Goal: Contribute content: Add original content to the website for others to see

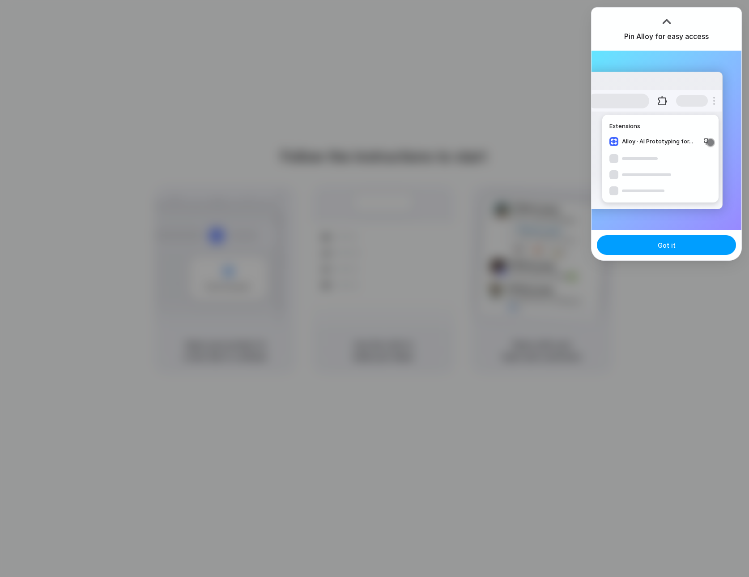
click at [675, 246] on button "Got it" at bounding box center [666, 245] width 139 height 20
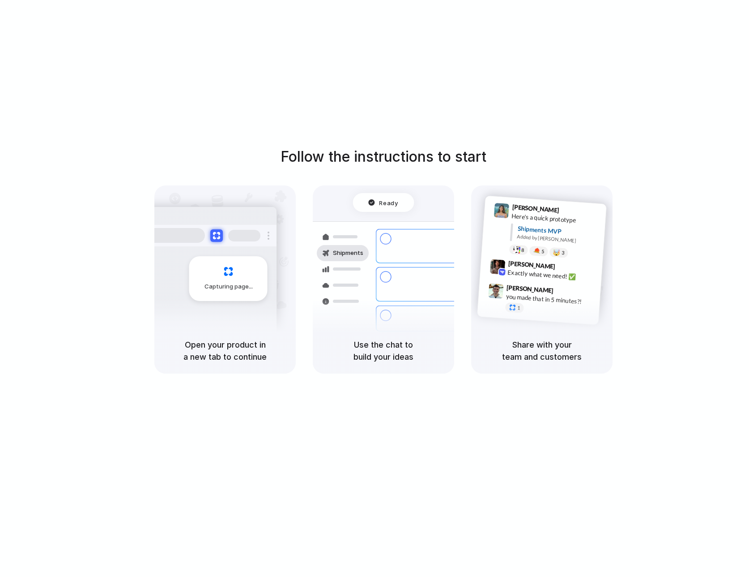
click at [715, 90] on div "Follow the instructions to start Capturing page Open your product in a new tab …" at bounding box center [383, 297] width 767 height 595
drag, startPoint x: 652, startPoint y: 94, endPoint x: 627, endPoint y: 39, distance: 60.3
click at [652, 94] on div "Follow the instructions to start Capturing page Open your product in a new tab …" at bounding box center [383, 297] width 767 height 595
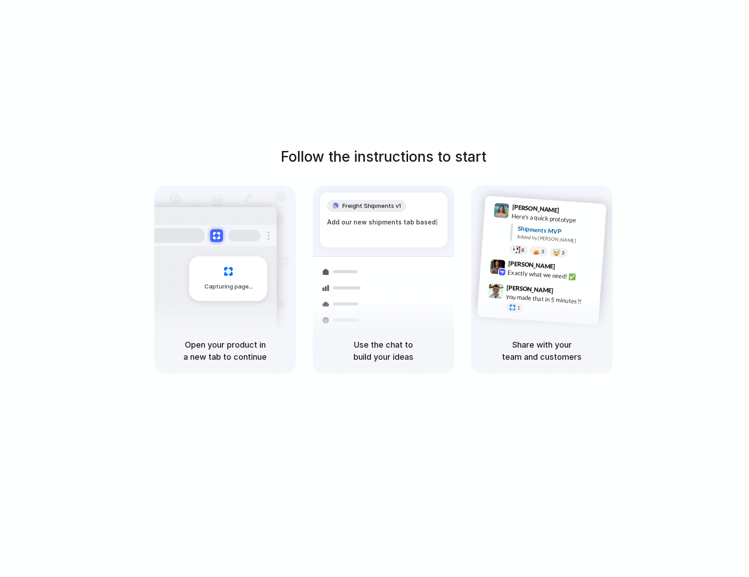
click at [543, 87] on div "Follow the instructions to start Capturing page Open your product in a new tab …" at bounding box center [383, 297] width 767 height 595
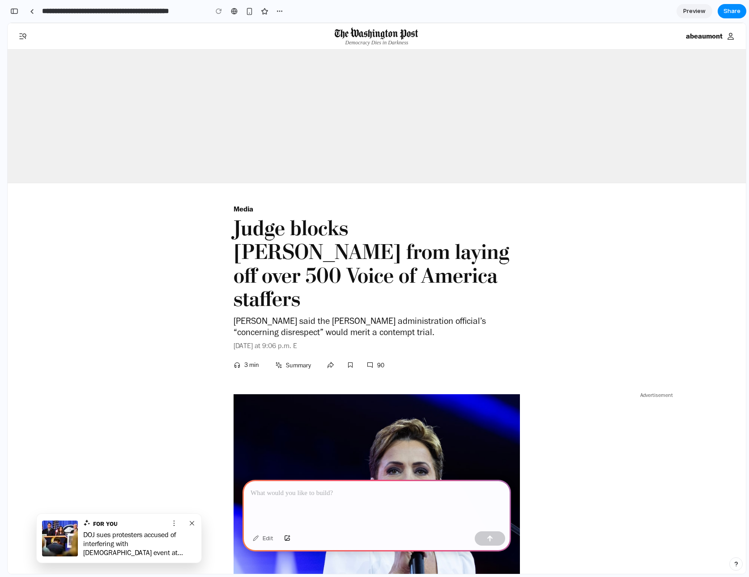
click at [342, 491] on p at bounding box center [377, 493] width 252 height 11
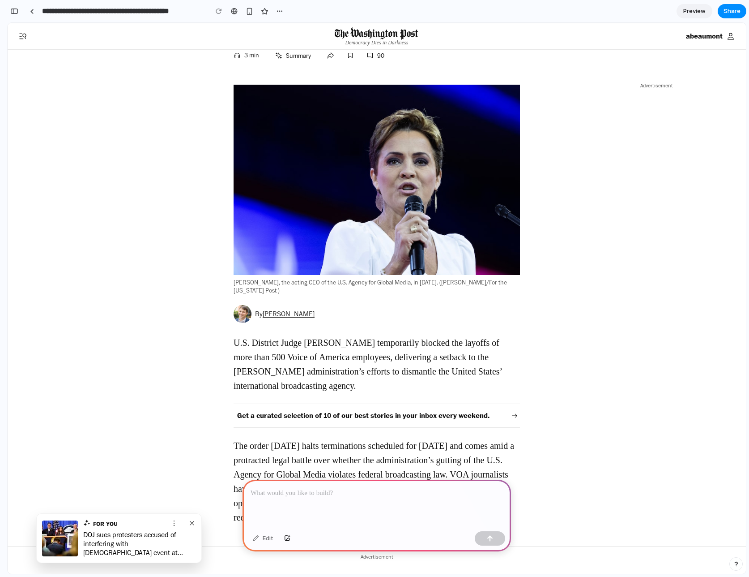
scroll to position [362, 0]
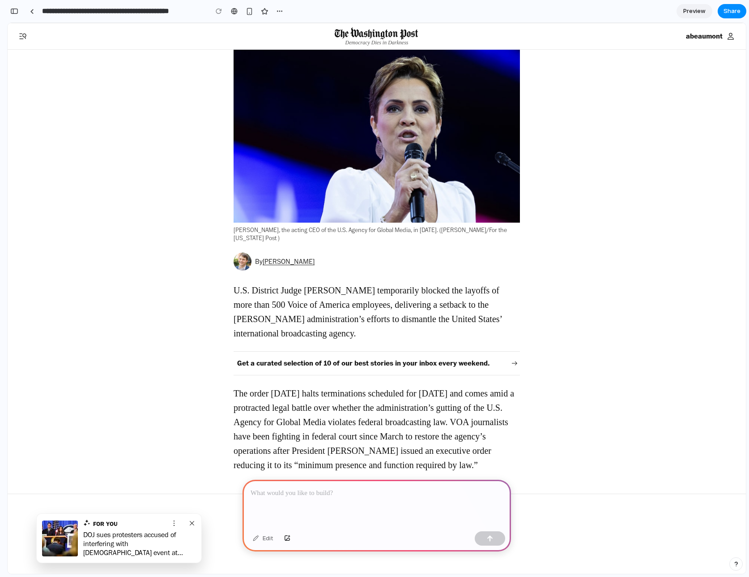
click at [330, 495] on div at bounding box center [377, 503] width 269 height 48
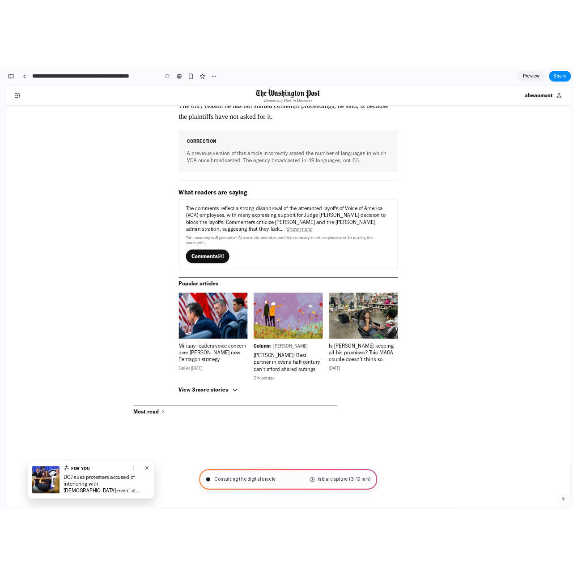
scroll to position [2016, 0]
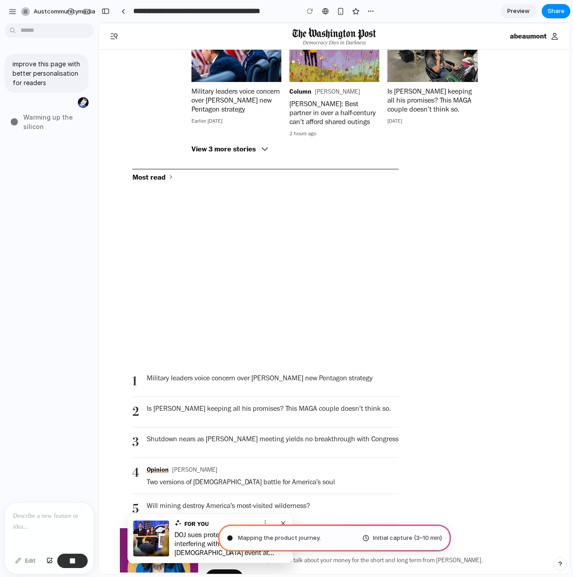
type input "**********"
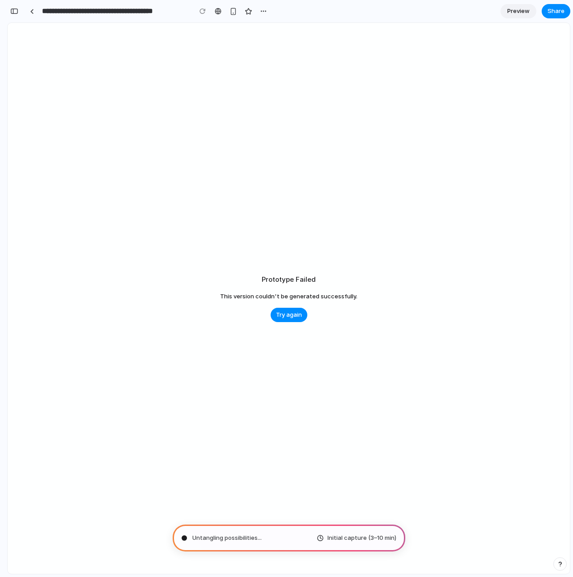
scroll to position [165, 0]
click at [287, 317] on span "Try again" at bounding box center [289, 314] width 26 height 9
click at [287, 317] on button "Try again" at bounding box center [289, 315] width 37 height 14
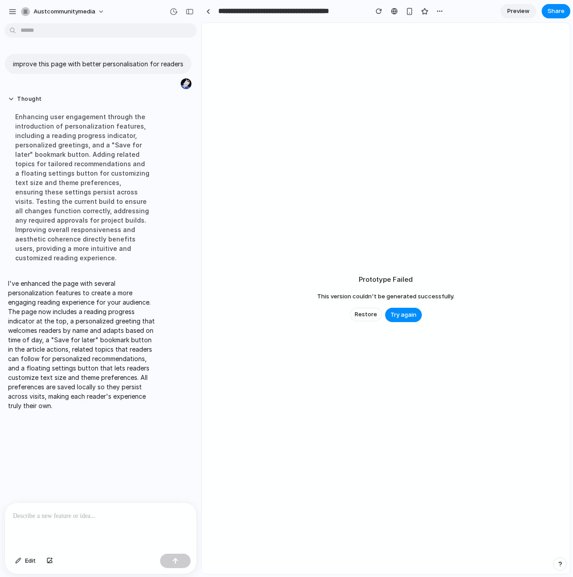
click at [260, 138] on div "Prototype Failed This version couldn't be generated successfully. Restore Try a…" at bounding box center [386, 298] width 368 height 551
